Goal: Task Accomplishment & Management: Use online tool/utility

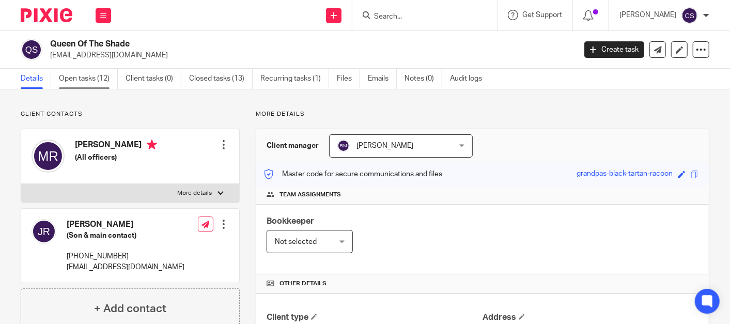
click at [78, 78] on link "Open tasks (12)" at bounding box center [88, 79] width 59 height 20
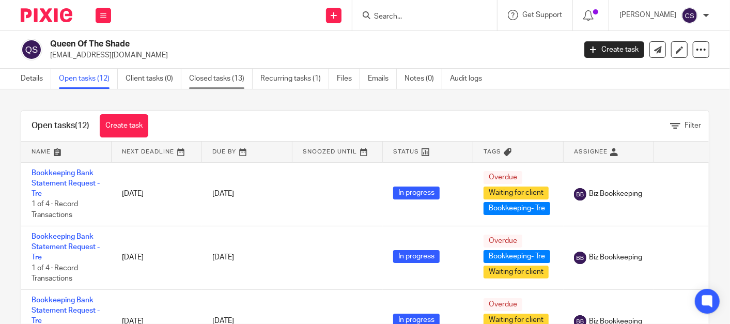
click at [220, 74] on link "Closed tasks (13)" at bounding box center [221, 79] width 64 height 20
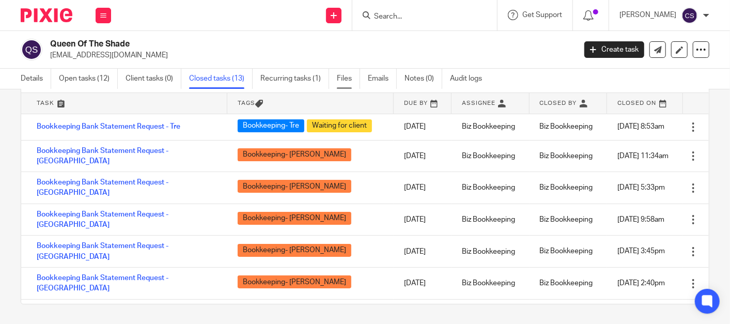
click at [344, 76] on link "Files" at bounding box center [348, 79] width 23 height 20
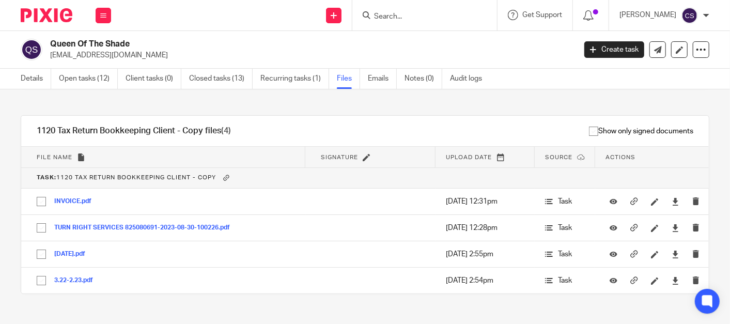
scroll to position [2077, 0]
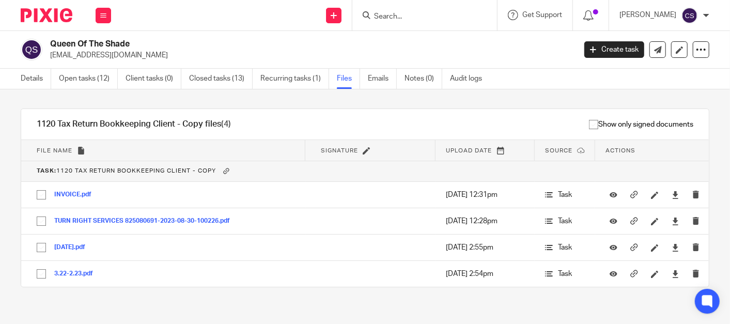
click at [407, 13] on input "Search" at bounding box center [419, 16] width 93 height 9
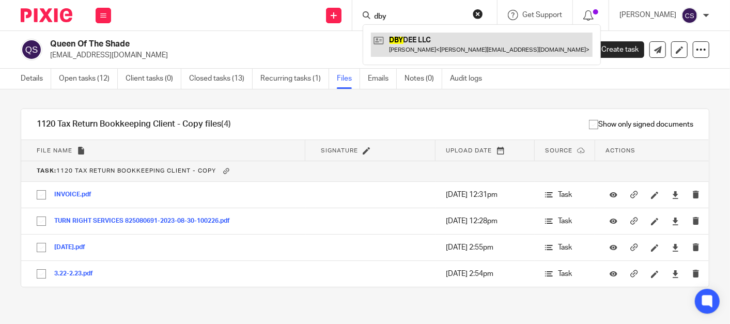
type input "dby"
click at [433, 47] on link at bounding box center [482, 45] width 222 height 24
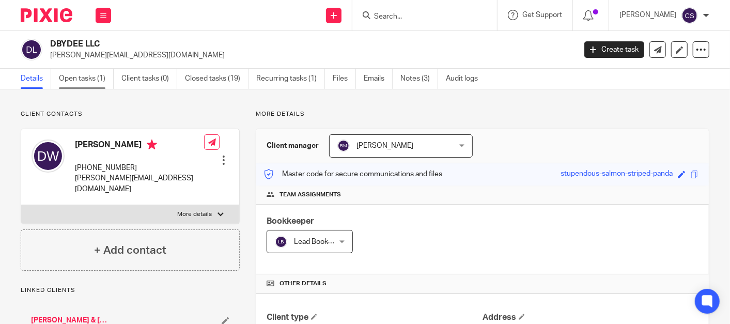
click at [68, 78] on link "Open tasks (1)" at bounding box center [86, 79] width 55 height 20
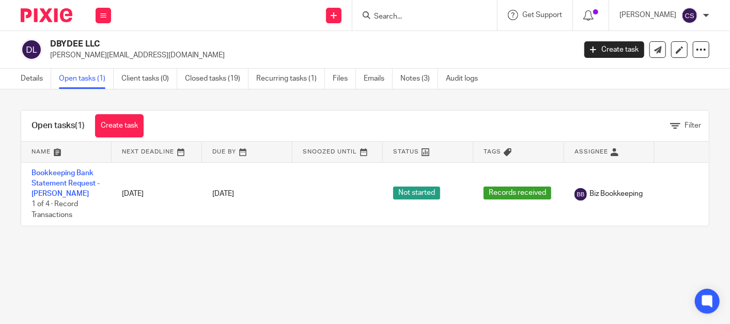
click at [414, 20] on input "Search" at bounding box center [419, 16] width 93 height 9
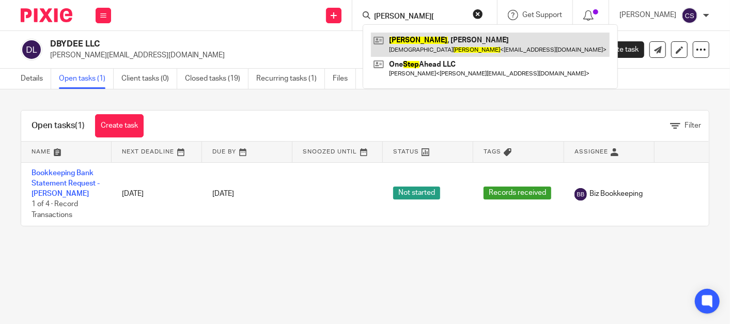
type input "estep["
click at [414, 45] on link at bounding box center [490, 45] width 239 height 24
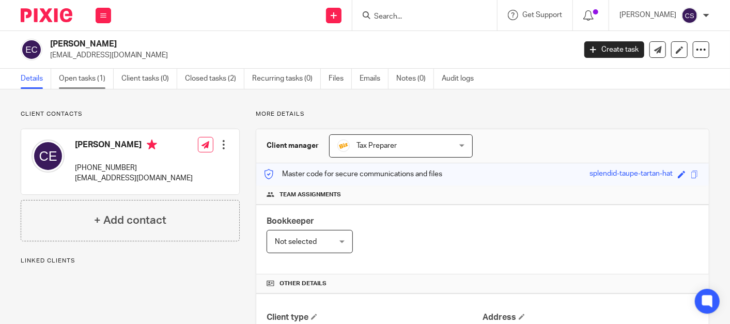
click at [74, 80] on link "Open tasks (1)" at bounding box center [86, 79] width 55 height 20
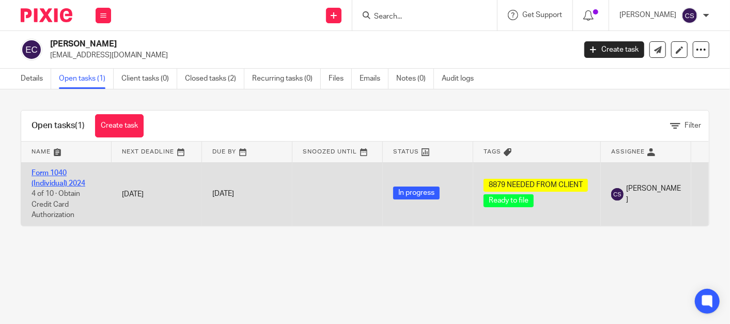
click at [38, 174] on link "Form 1040 (Individual) 2024" at bounding box center [59, 179] width 54 height 18
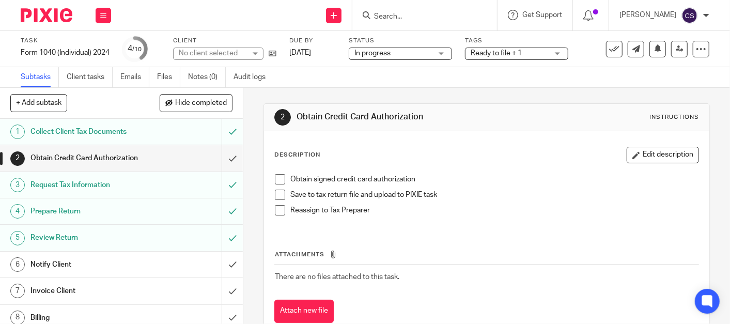
click at [275, 174] on span at bounding box center [280, 179] width 10 height 10
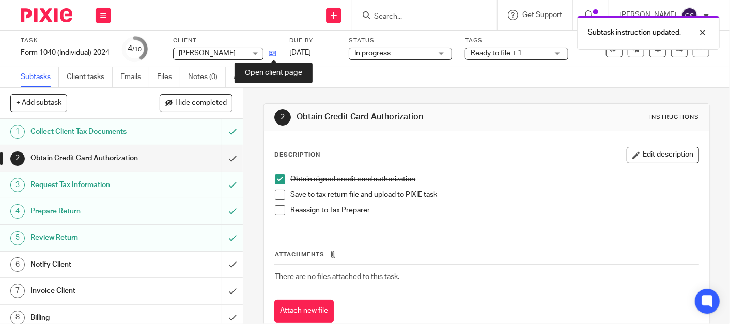
click at [276, 55] on icon at bounding box center [273, 54] width 8 height 8
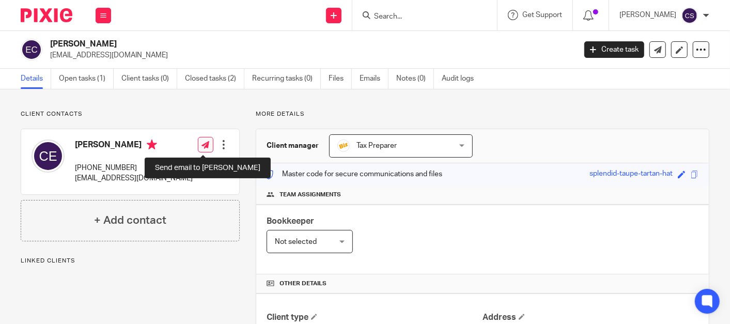
click at [198, 146] on link at bounding box center [206, 145] width 16 height 16
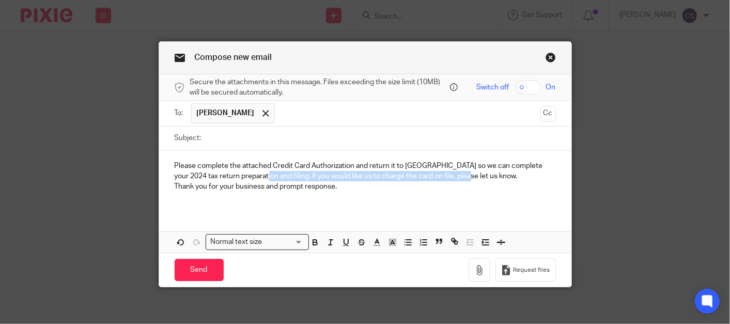
drag, startPoint x: 452, startPoint y: 171, endPoint x: 240, endPoint y: 175, distance: 212.0
click at [240, 175] on p "Please complete the attached Credit Card Authorization and return it to us so w…" at bounding box center [365, 171] width 381 height 21
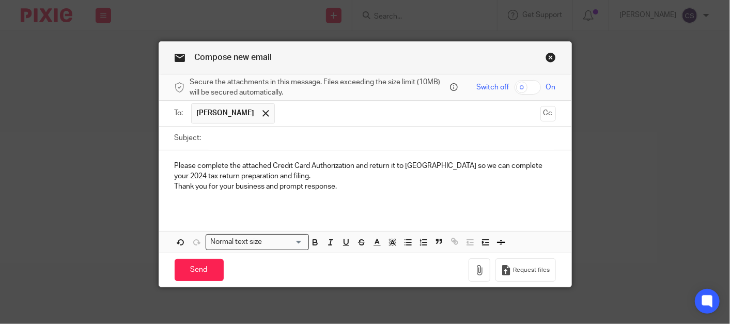
click at [248, 135] on input "Subject:" at bounding box center [381, 138] width 349 height 23
type input "Credit Card Authorization for Tax Prep"
click at [476, 265] on icon "button" at bounding box center [479, 270] width 10 height 10
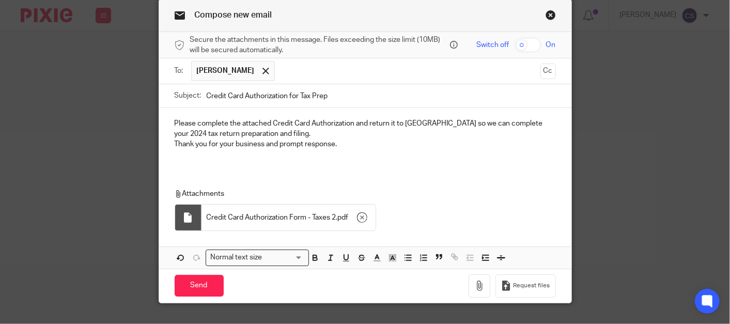
scroll to position [60, 0]
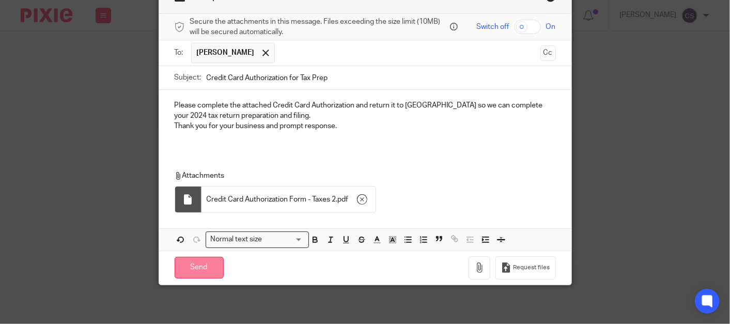
click at [193, 259] on input "Send" at bounding box center [199, 268] width 49 height 22
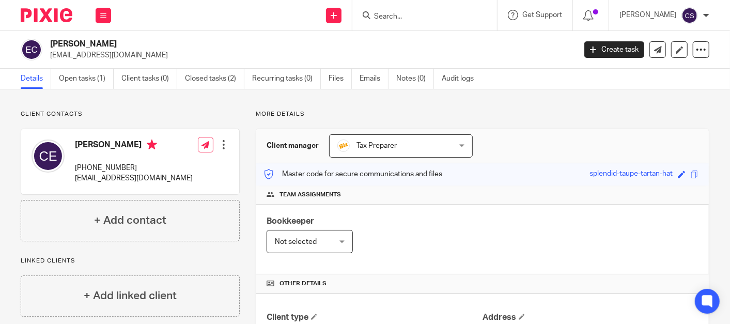
click at [401, 15] on input "Search" at bounding box center [419, 16] width 93 height 9
click at [414, 16] on input "Search" at bounding box center [419, 16] width 93 height 9
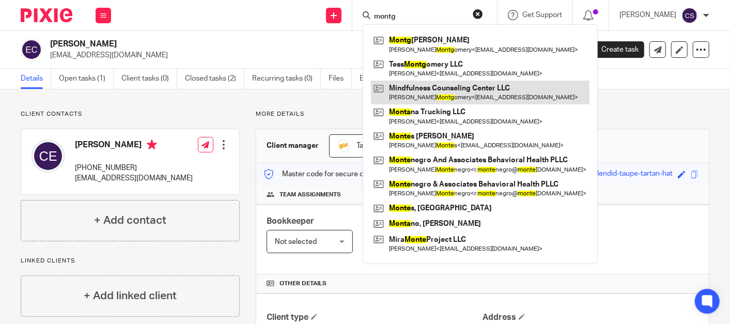
type input "montg"
click at [412, 82] on link at bounding box center [480, 93] width 219 height 24
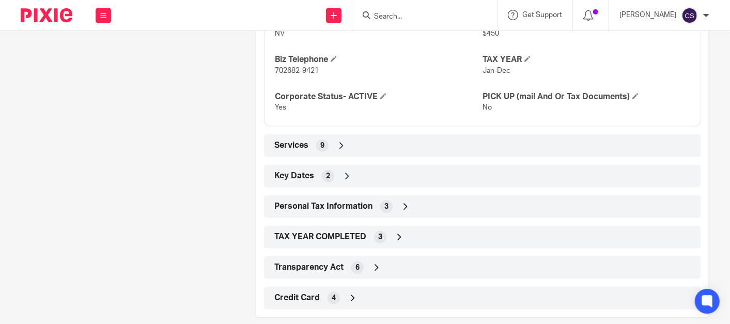
scroll to position [515, 0]
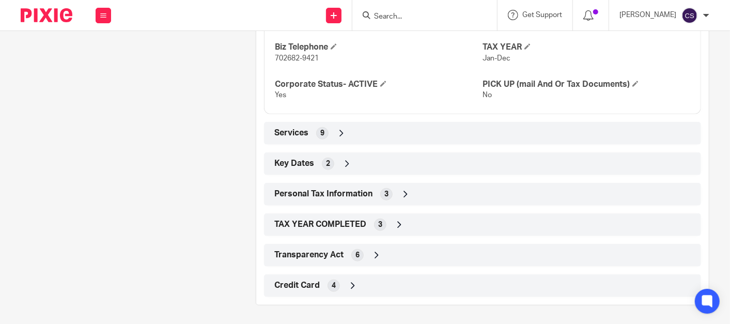
click at [352, 283] on icon at bounding box center [353, 286] width 10 height 10
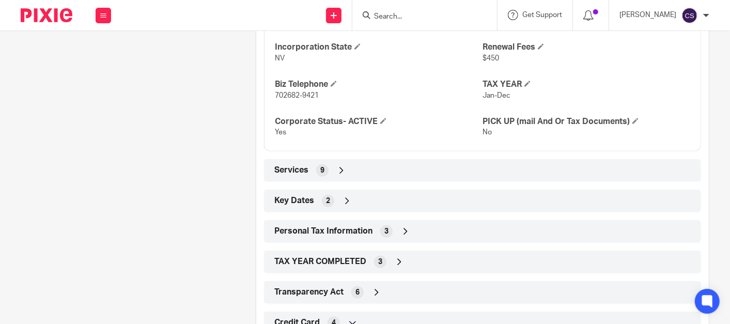
scroll to position [0, 0]
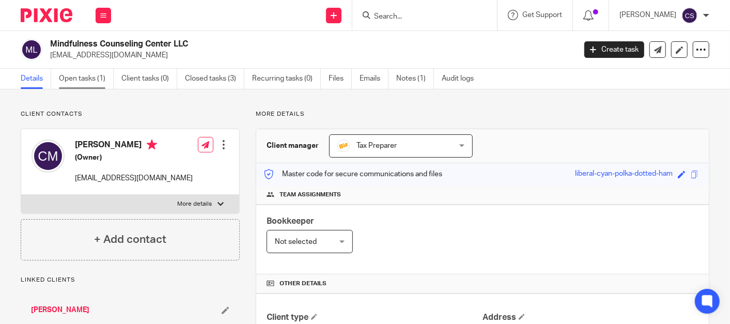
click at [78, 76] on link "Open tasks (1)" at bounding box center [86, 79] width 55 height 20
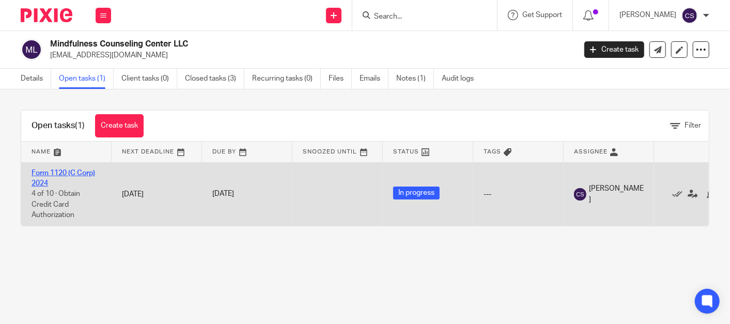
click at [40, 173] on link "Form 1120 (C Corp) 2024" at bounding box center [64, 179] width 64 height 18
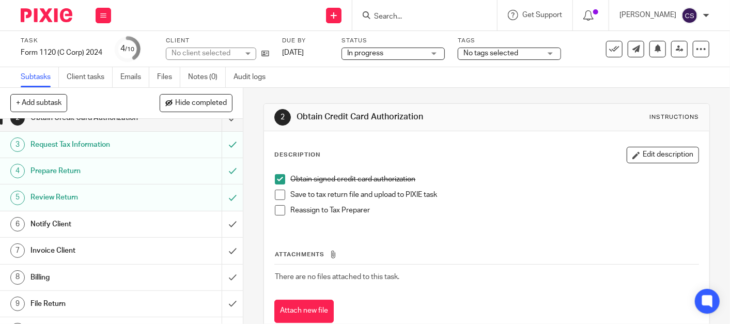
scroll to position [59, 0]
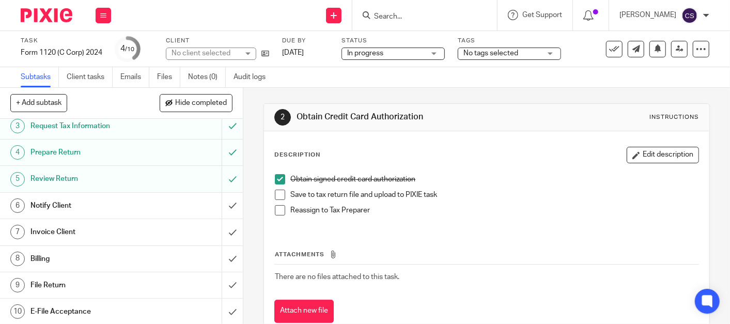
click at [54, 235] on h1 "Invoice Client" at bounding box center [90, 232] width 121 height 16
